Goal: Information Seeking & Learning: Learn about a topic

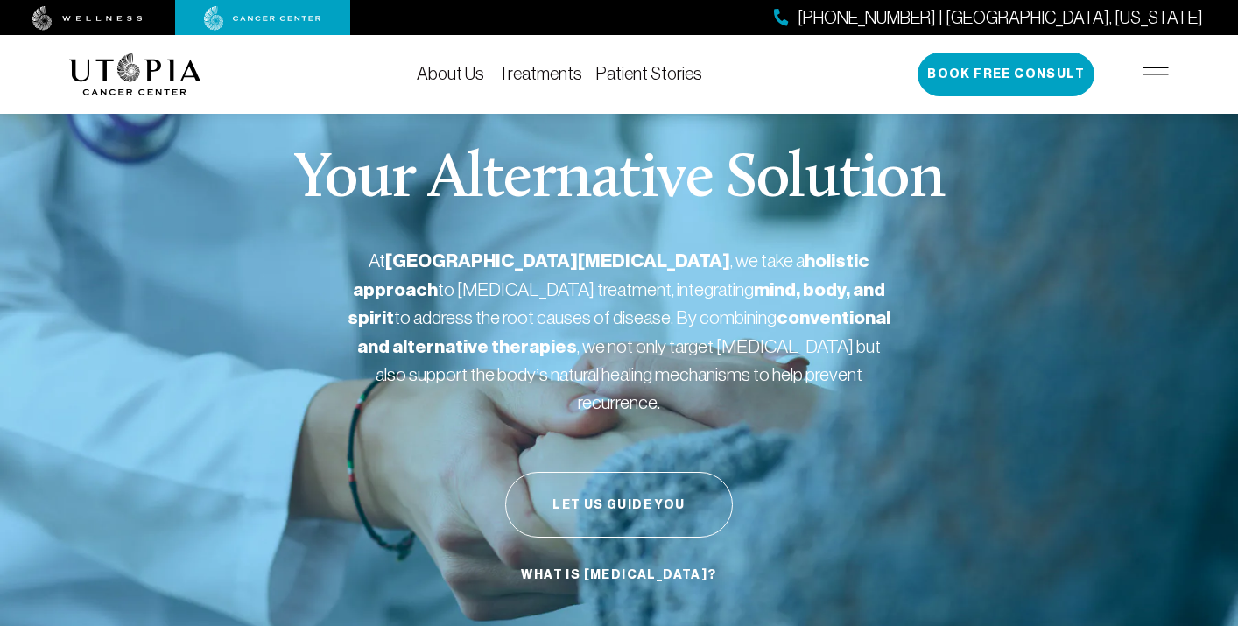
click at [448, 73] on link "About Us" at bounding box center [450, 73] width 67 height 19
